Goal: Task Accomplishment & Management: Use online tool/utility

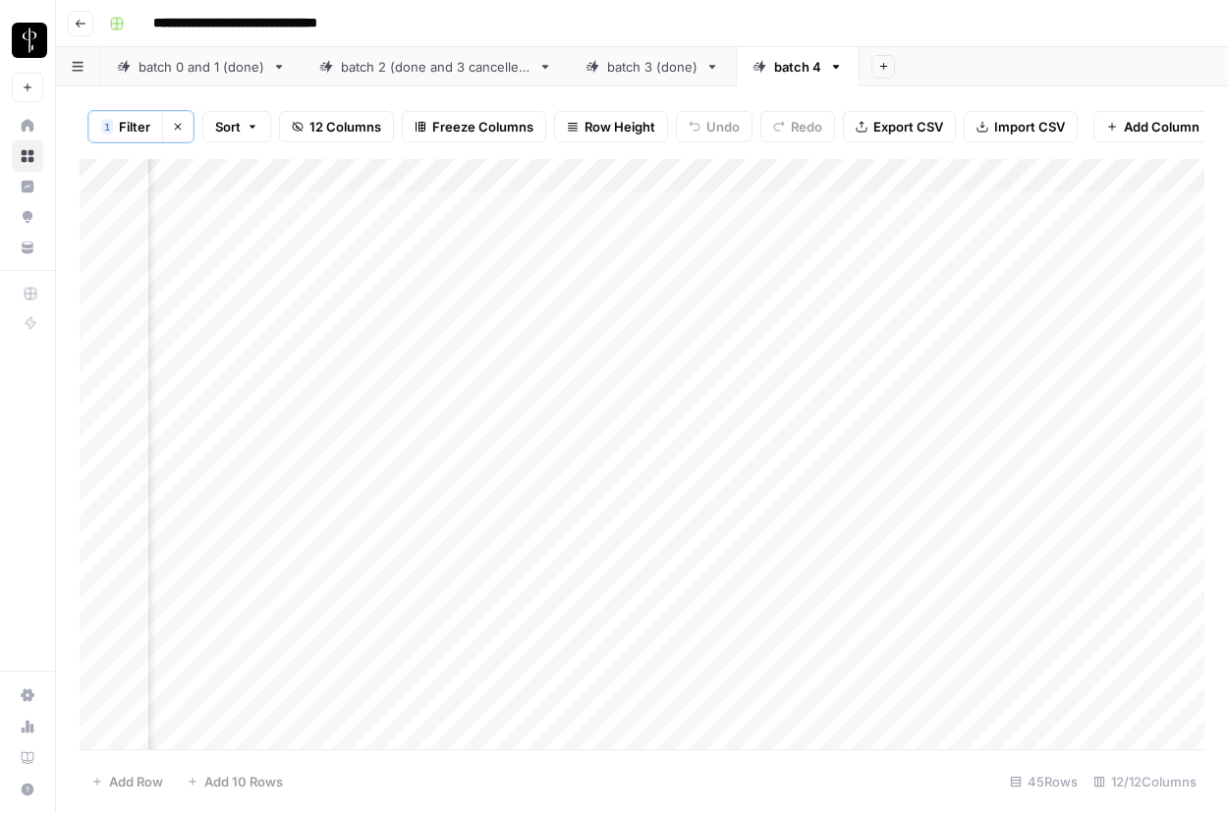
scroll to position [0, 1130]
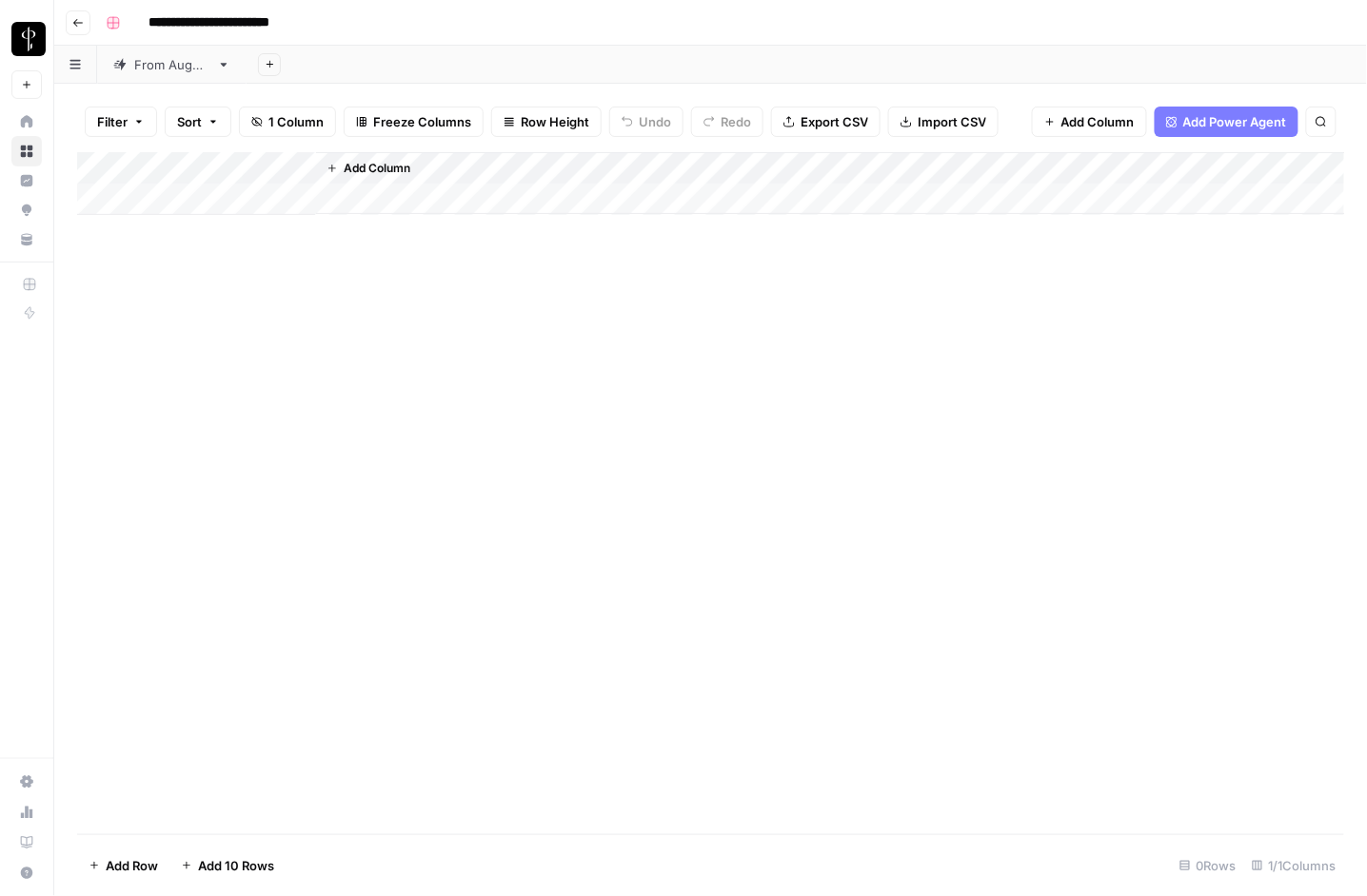
click at [150, 70] on div "From [DATE]" at bounding box center [172, 65] width 76 height 19
click at [237, 206] on div "Add Column" at bounding box center [711, 493] width 1267 height 683
click at [380, 785] on div "Add Column" at bounding box center [711, 493] width 1267 height 683
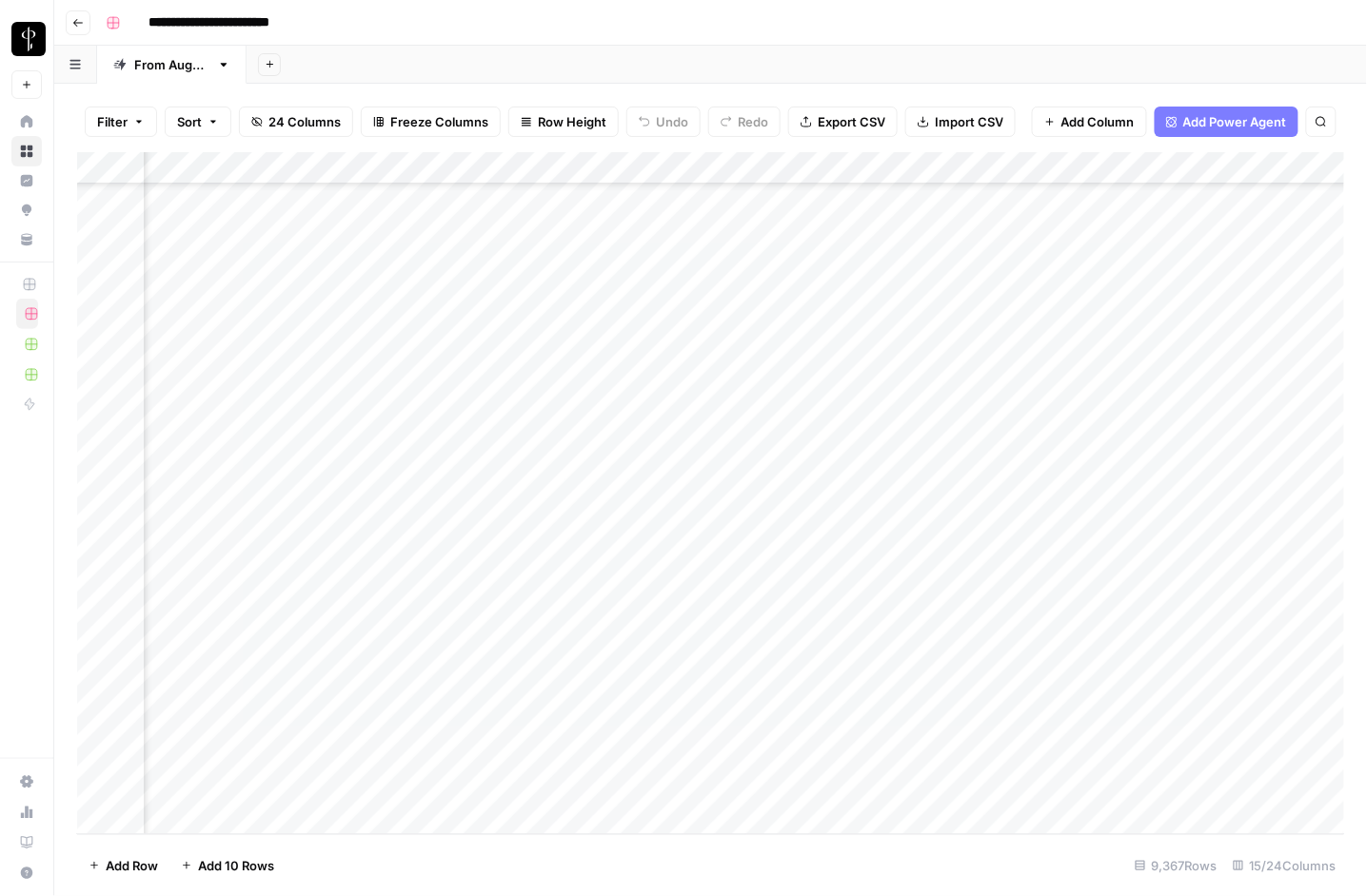
click at [1038, 791] on div "Add Column" at bounding box center [711, 493] width 1267 height 683
click at [1155, 793] on div "Add Column" at bounding box center [711, 493] width 1267 height 683
click at [1165, 821] on button "Do Not Post" at bounding box center [1150, 819] width 83 height 23
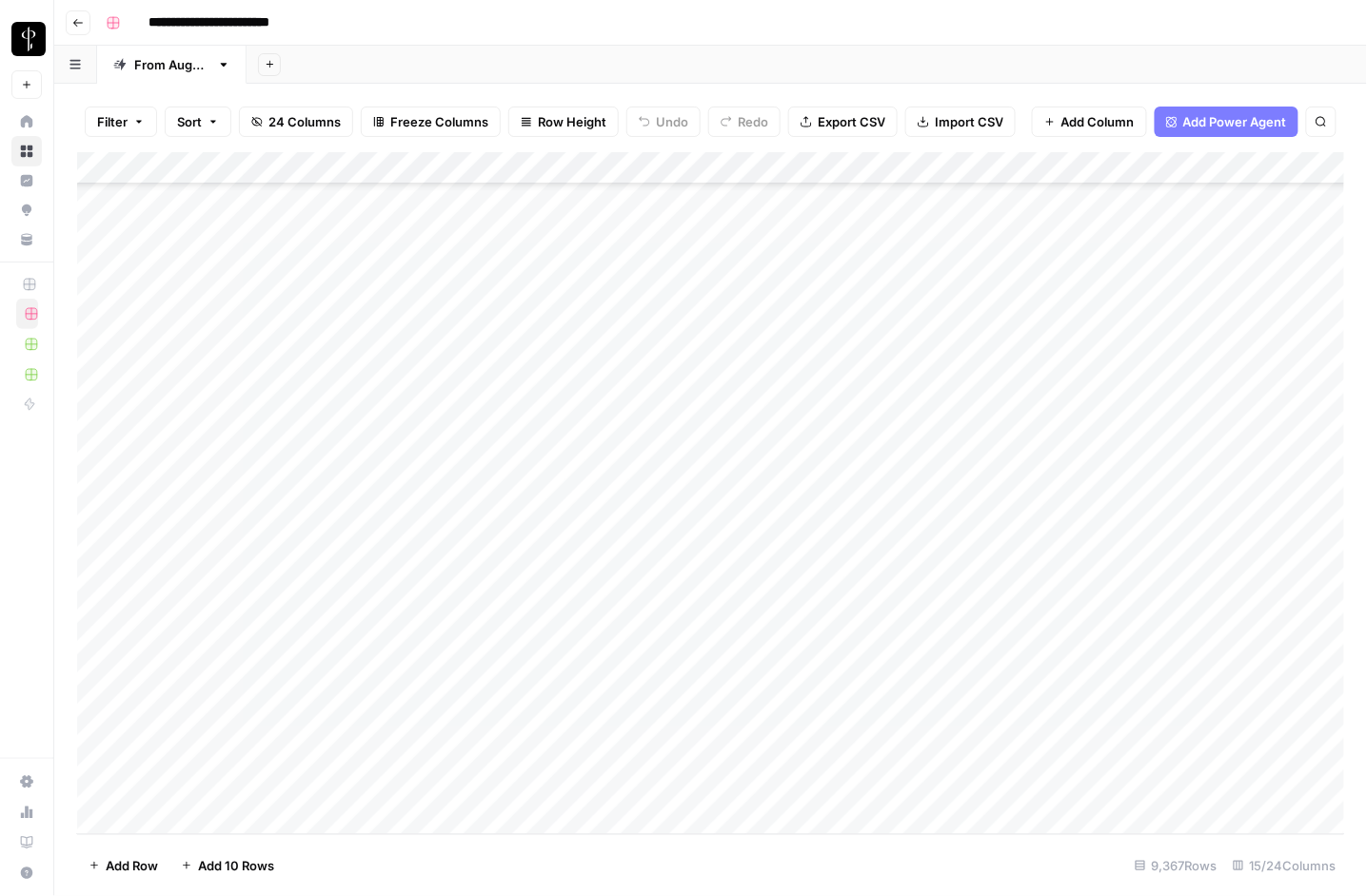
scroll to position [302421, 0]
click at [415, 676] on div "Add Column" at bounding box center [711, 493] width 1267 height 683
click at [202, 420] on div "Add Column" at bounding box center [711, 493] width 1267 height 683
click at [239, 199] on div "Add Column" at bounding box center [711, 493] width 1267 height 683
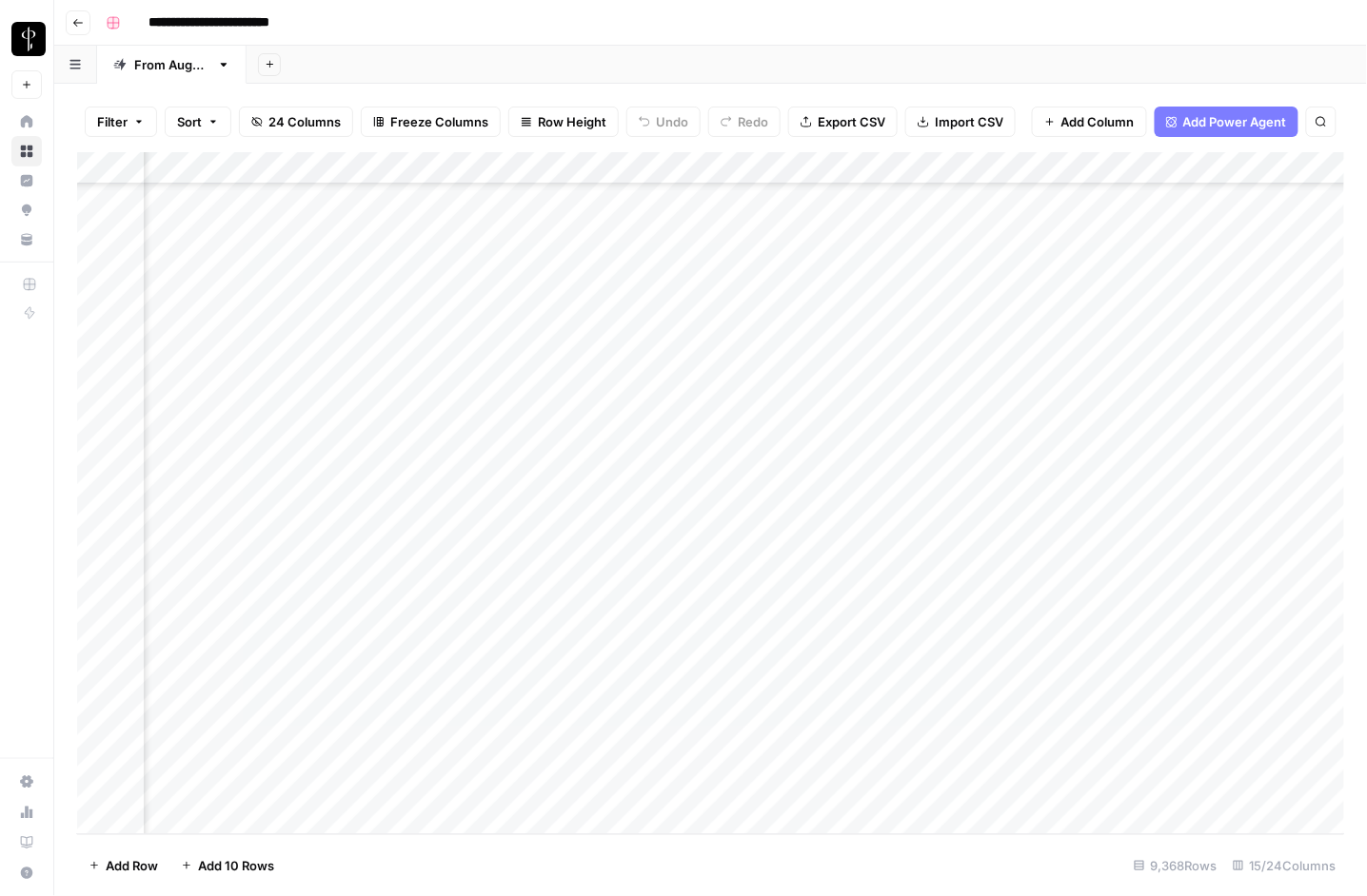
scroll to position [302454, 1192]
click at [1079, 785] on div "Add Column" at bounding box center [711, 493] width 1267 height 683
click at [201, 455] on div "Add Column" at bounding box center [711, 493] width 1267 height 683
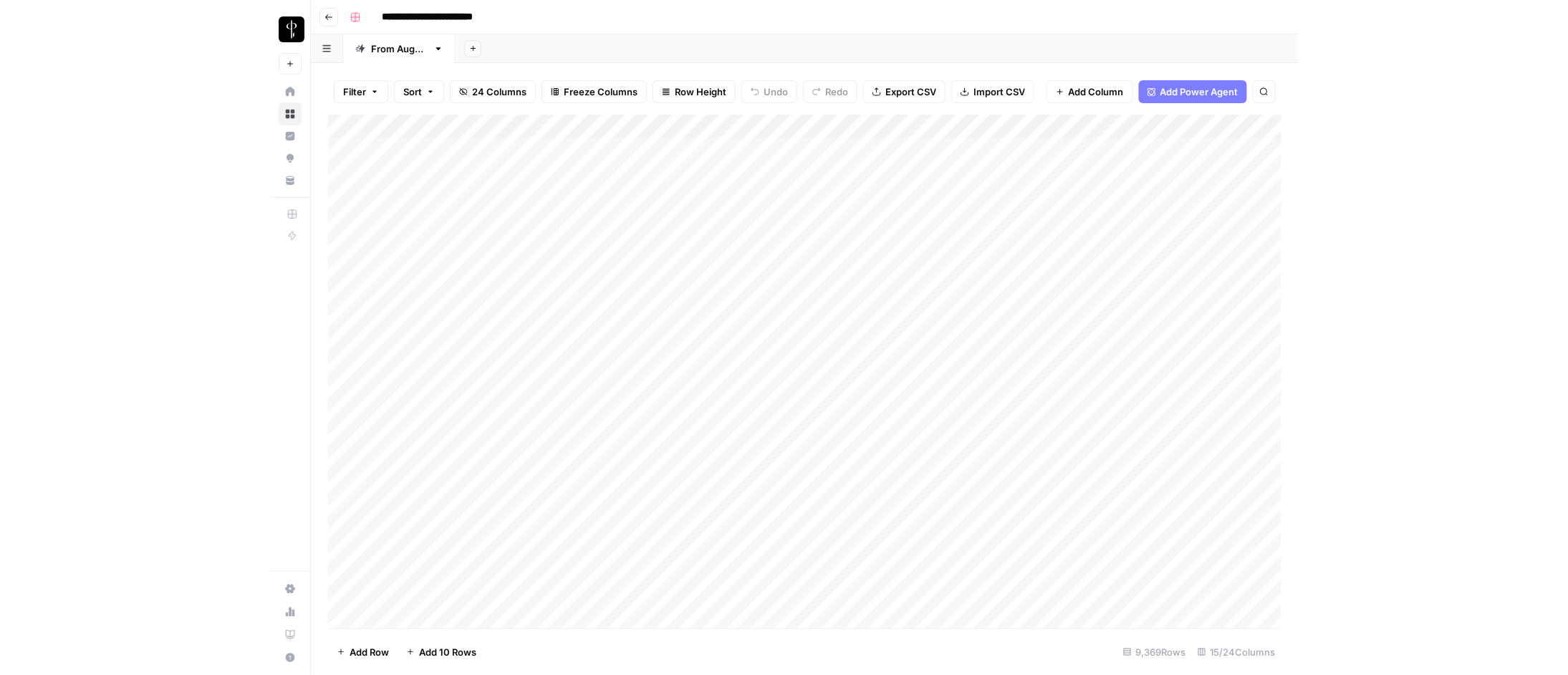
scroll to position [227877, 0]
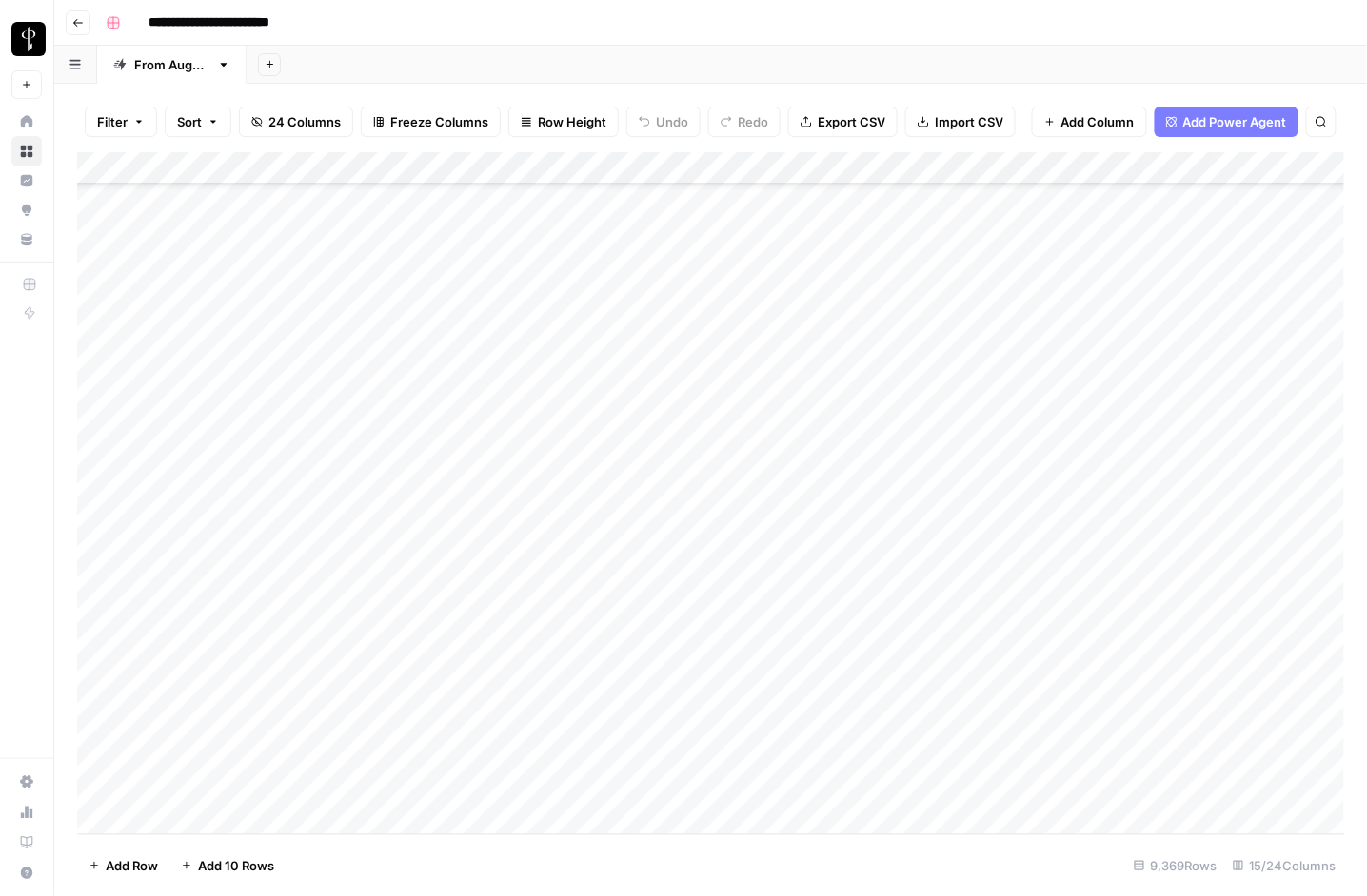
click at [586, 791] on div "Add Column" at bounding box center [711, 493] width 1267 height 683
click at [1363, 698] on div "Filter Sort 24 Columns Freeze Columns Row Height Undo Redo Export CSV Import CS…" at bounding box center [710, 489] width 1313 height 813
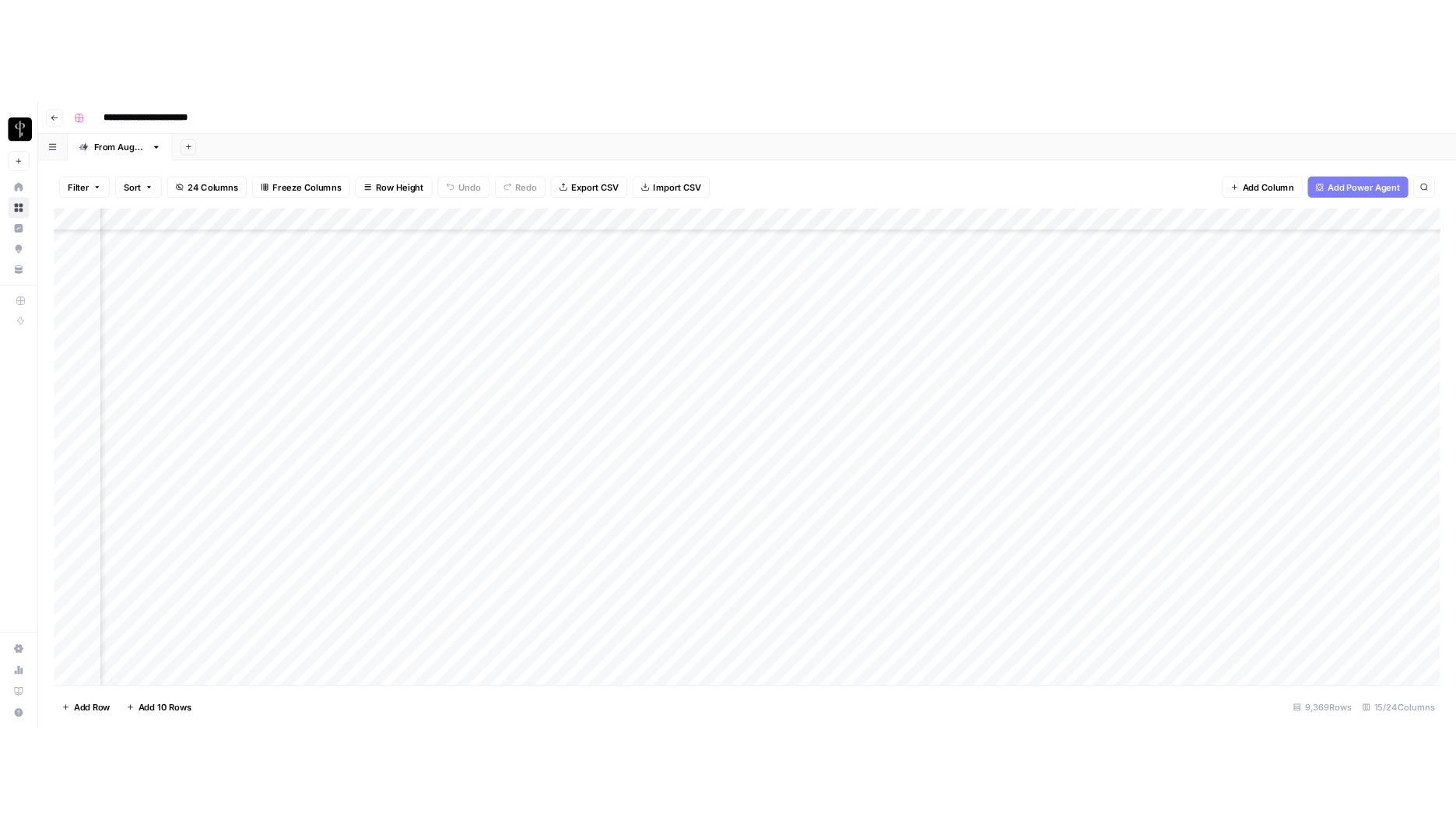
scroll to position [247380, 467]
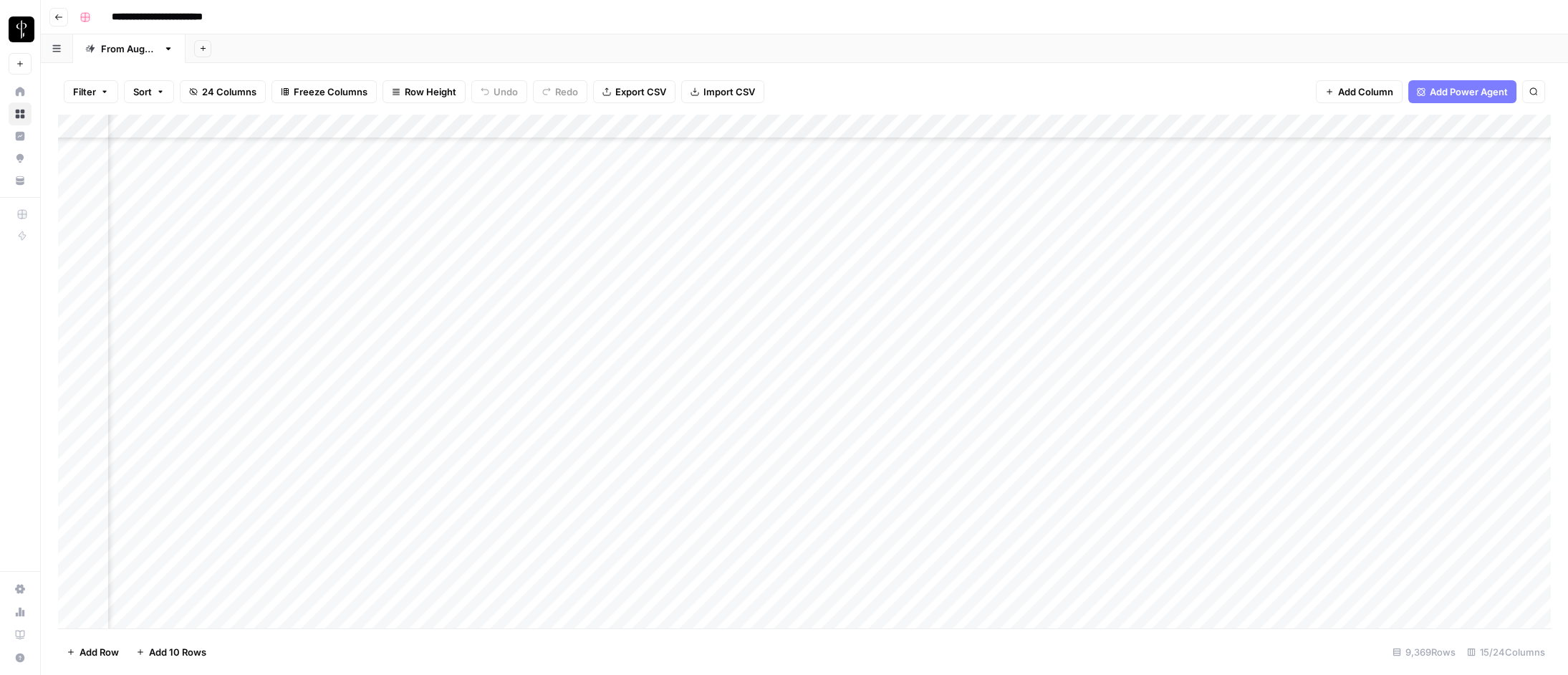
click at [1028, 590] on div "Add Column" at bounding box center [804, 371] width 1493 height 514
click at [1028, 591] on div "Add Column" at bounding box center [804, 371] width 1493 height 514
click at [786, 593] on div "Add Column" at bounding box center [804, 371] width 1493 height 514
click at [627, 595] on div "Add Column" at bounding box center [804, 371] width 1493 height 514
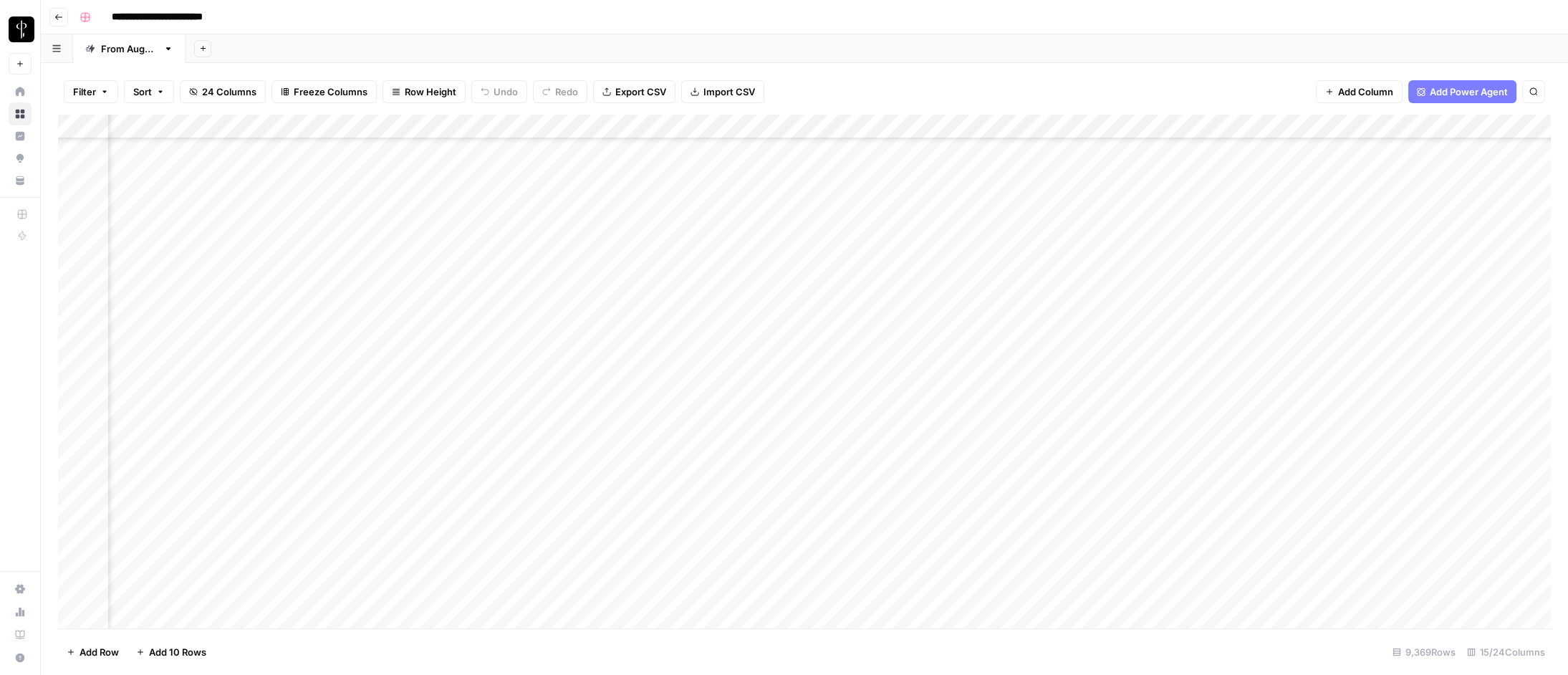
click at [627, 595] on div "Add Column" at bounding box center [804, 371] width 1493 height 514
click at [438, 593] on div "Add Column" at bounding box center [804, 371] width 1493 height 514
click at [693, 583] on div "Add Column" at bounding box center [804, 371] width 1493 height 514
click at [1028, 590] on div "Add Column" at bounding box center [804, 371] width 1493 height 514
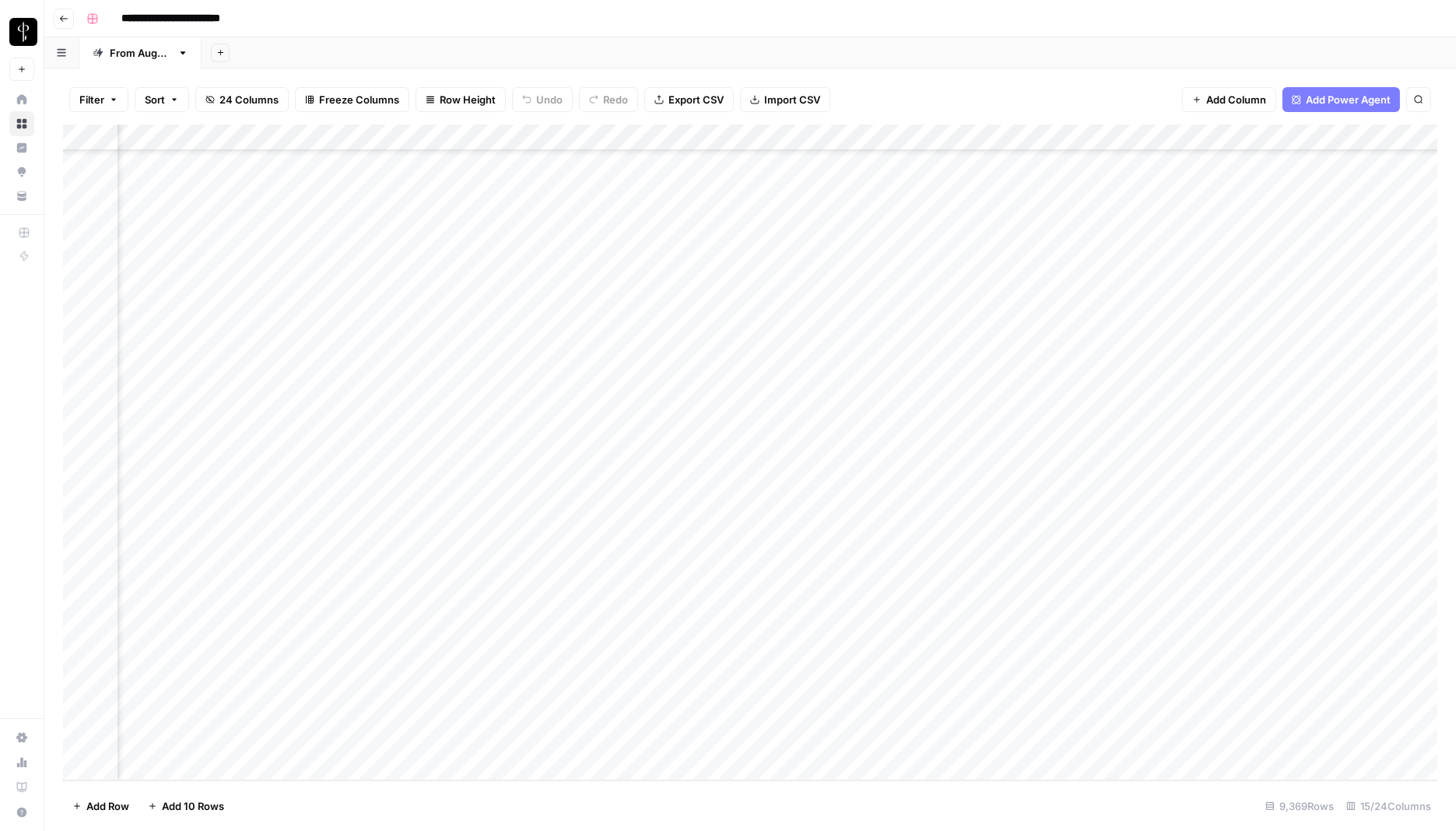
scroll to position [247282, 467]
